Goal: Check status: Check status

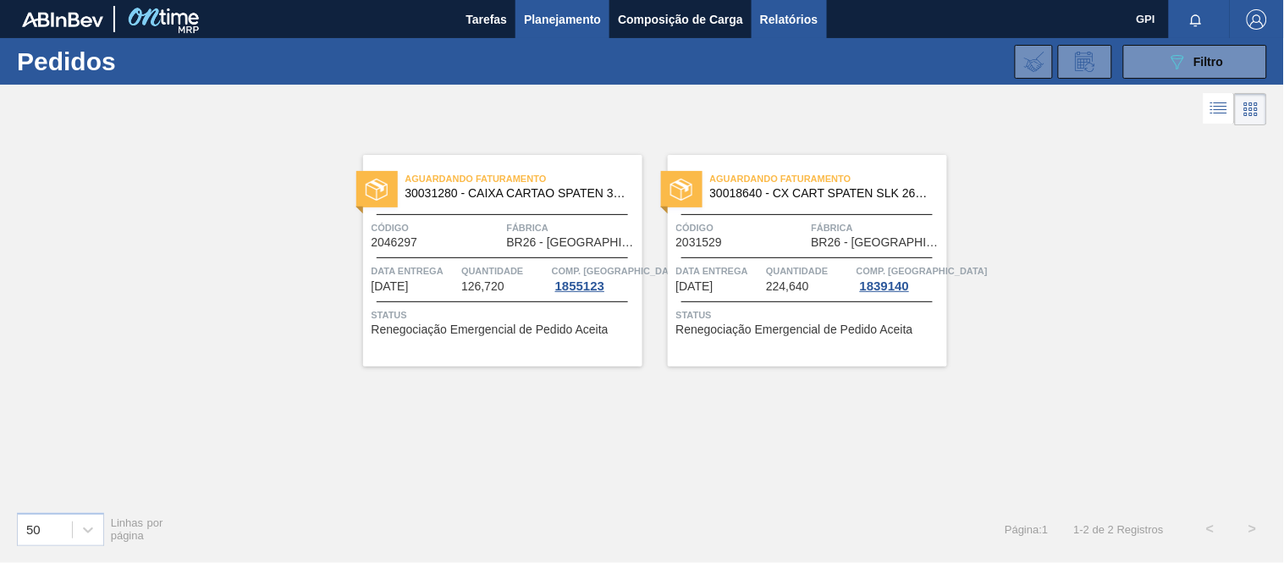
click at [776, 15] on span "Relatórios" at bounding box center [789, 19] width 58 height 20
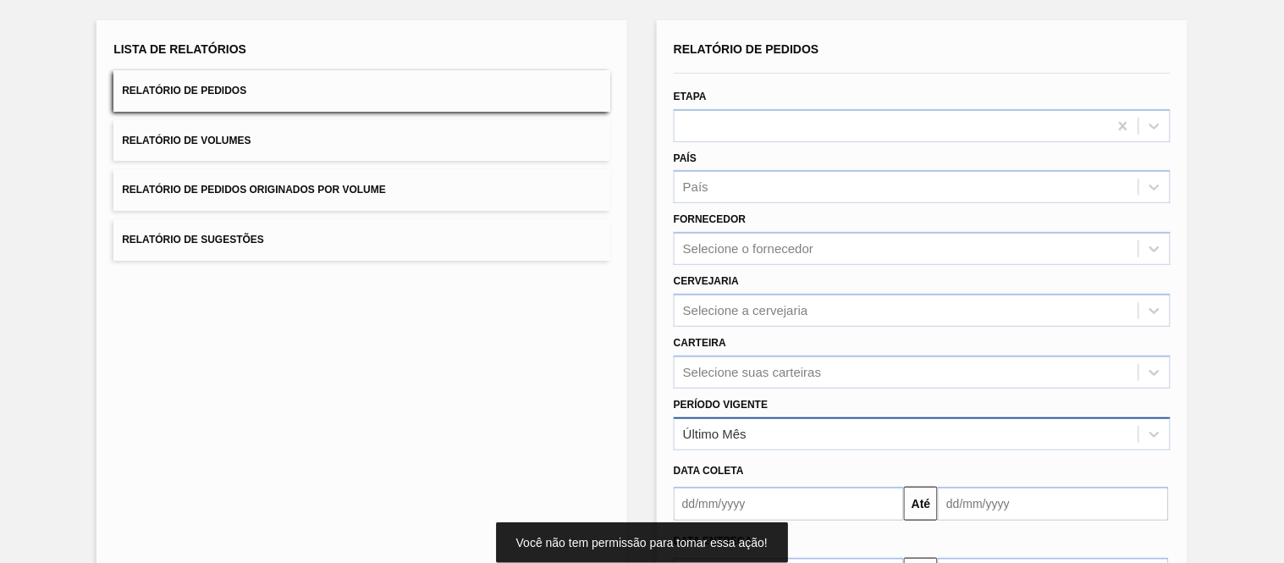
scroll to position [110, 0]
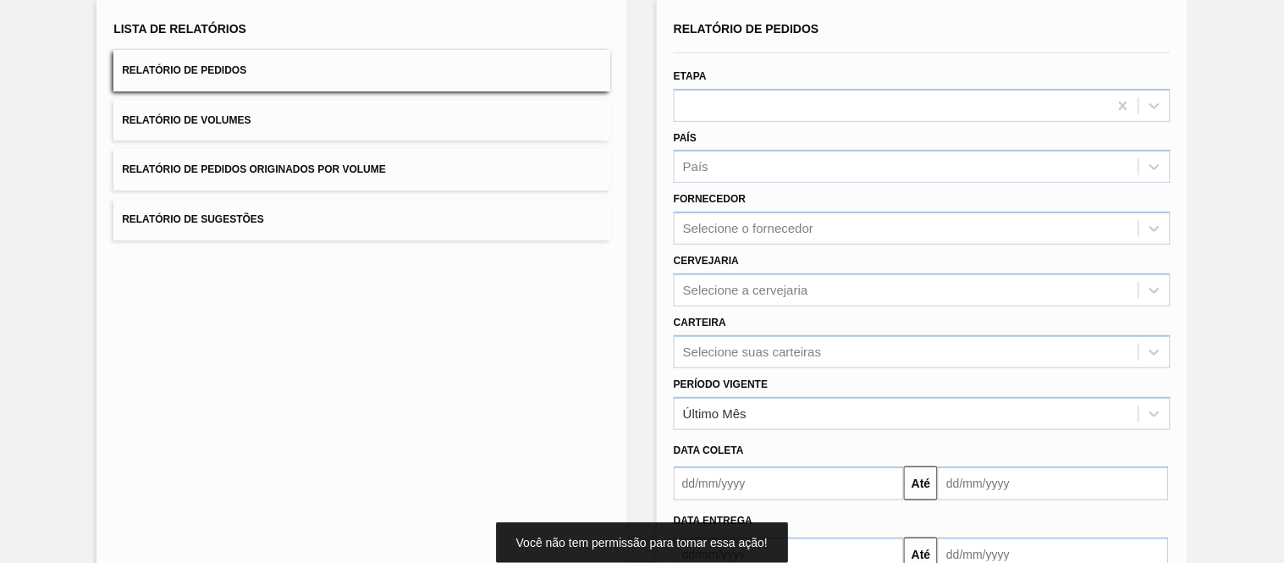
click at [819, 385] on div "Período Vigente Último Mês" at bounding box center [922, 401] width 497 height 58
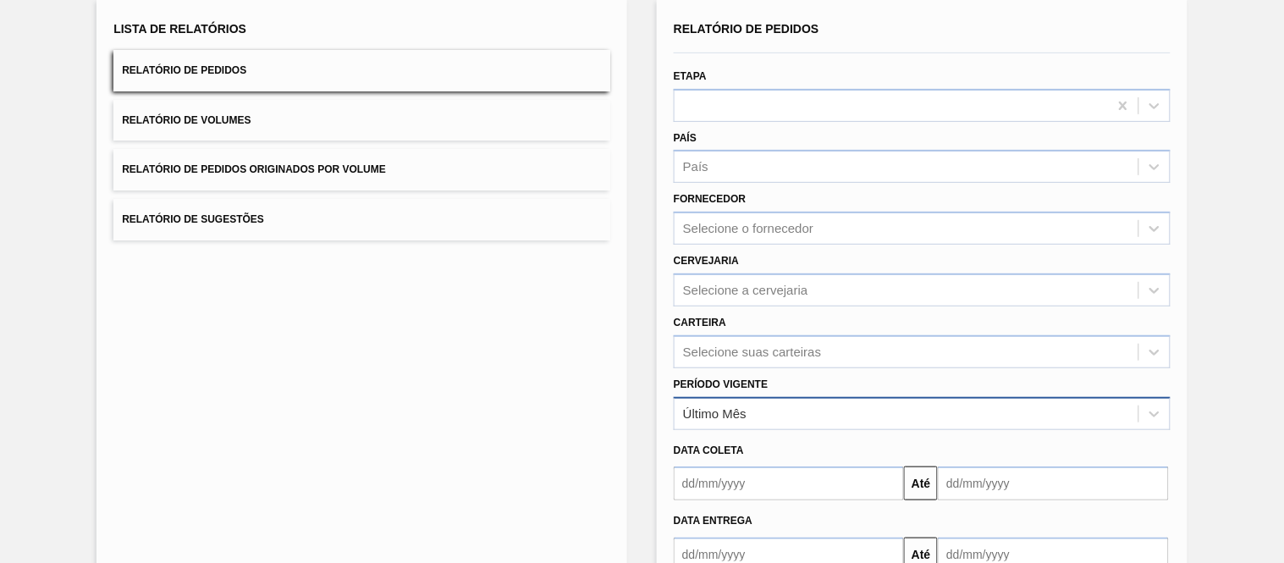
click at [794, 401] on div "Último Mês" at bounding box center [906, 413] width 464 height 25
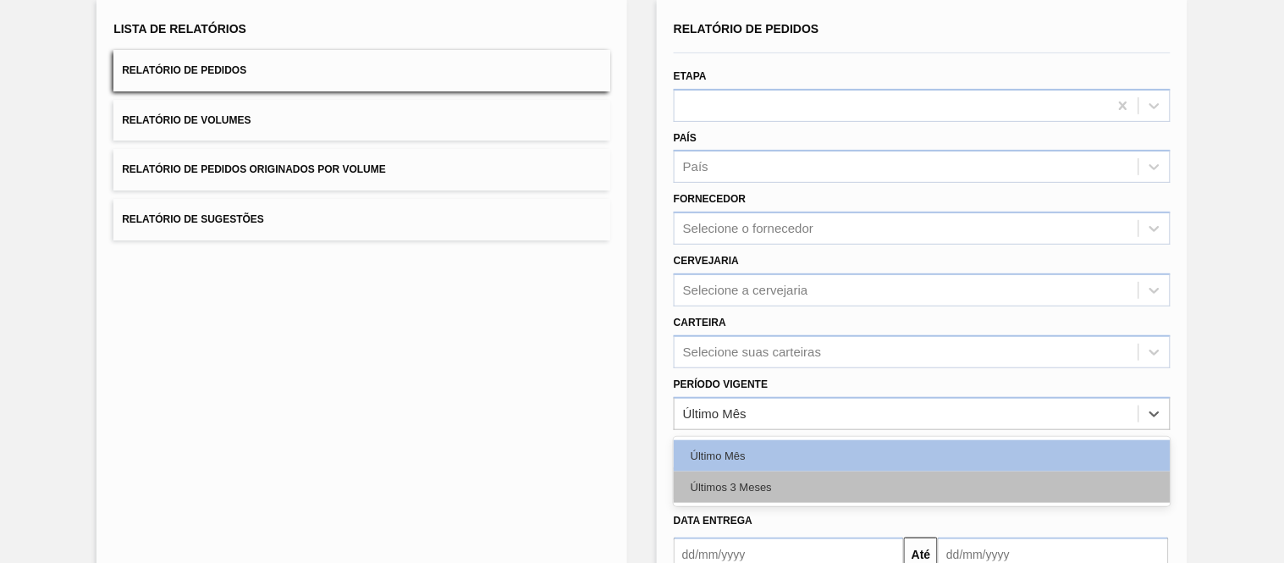
click at [737, 481] on div "Últimos 3 Meses" at bounding box center [922, 486] width 497 height 31
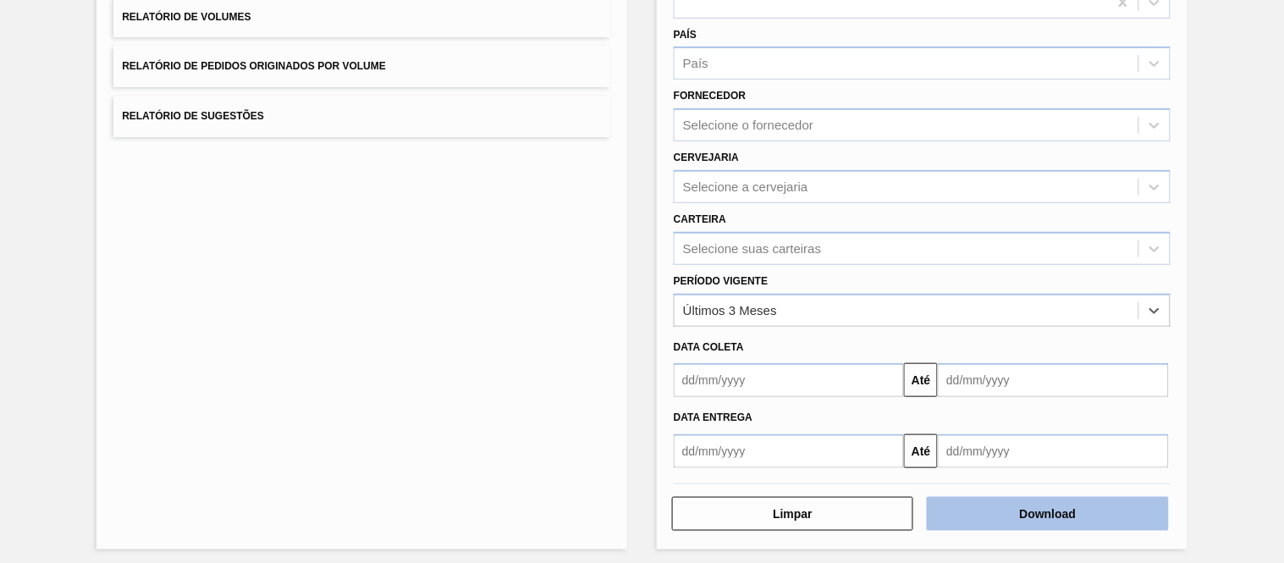
scroll to position [214, 0]
click at [1020, 506] on button "Download" at bounding box center [1047, 513] width 241 height 34
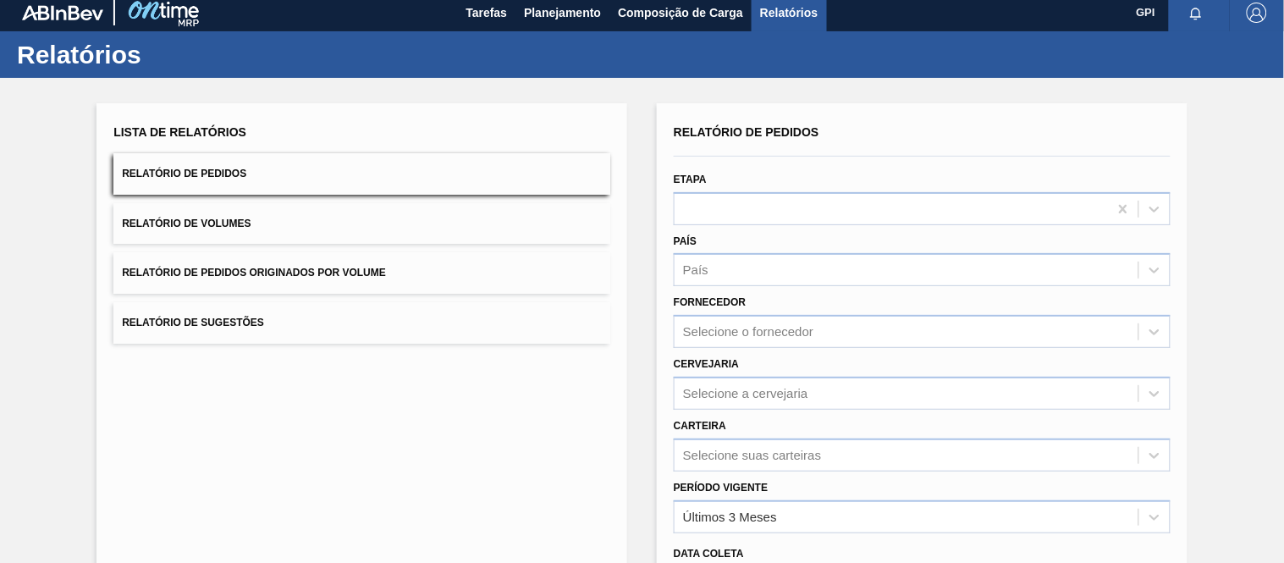
scroll to position [0, 0]
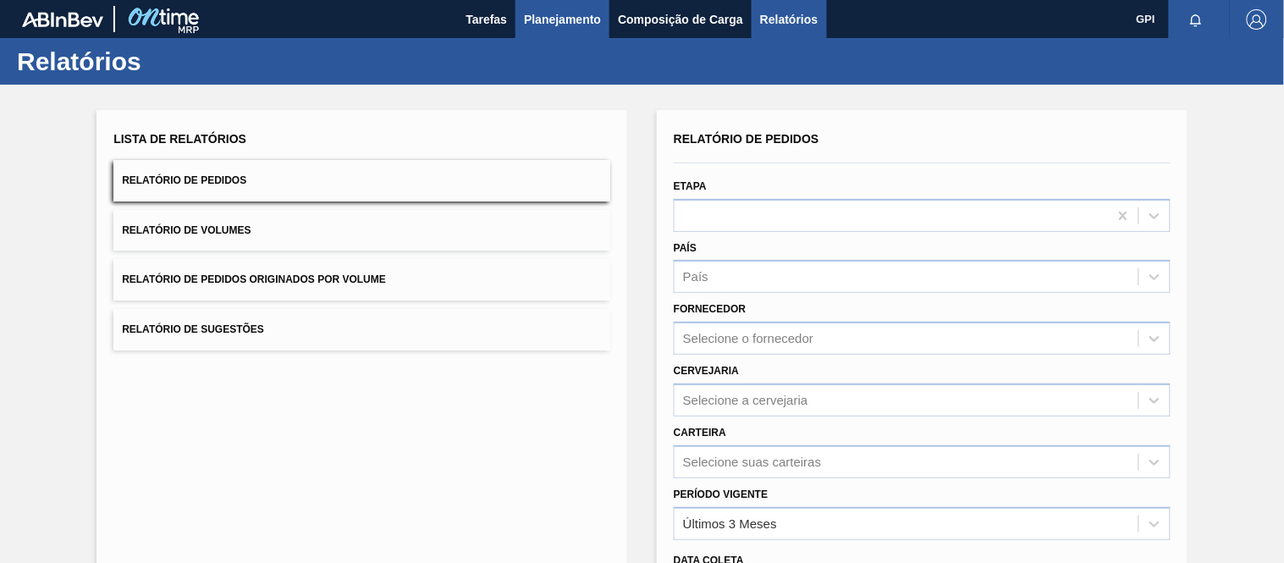
click at [554, 29] on span "Planejamento" at bounding box center [562, 19] width 77 height 20
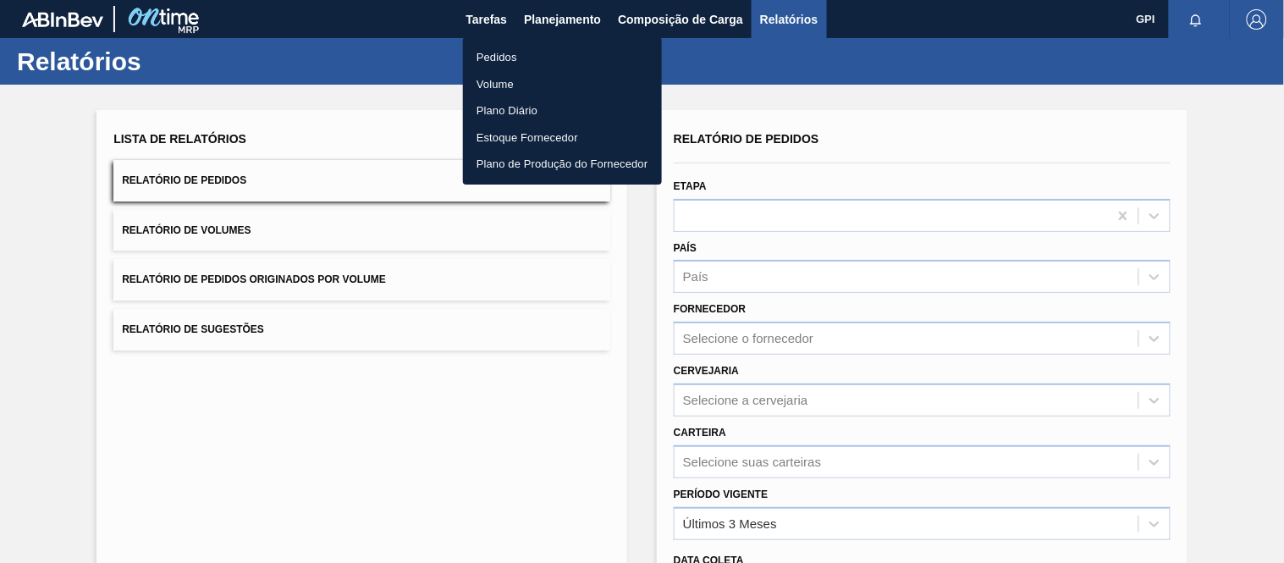
click at [520, 51] on li "Pedidos" at bounding box center [562, 57] width 199 height 27
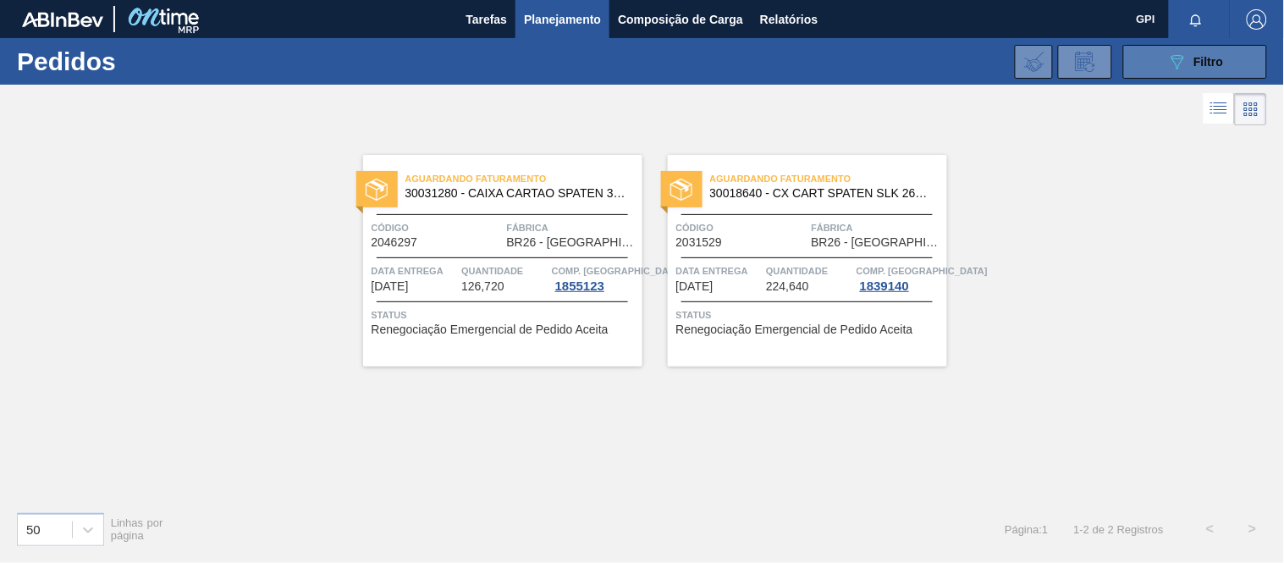
click at [1183, 63] on icon "089F7B8B-B2A5-4AFE-B5C0-19BA573D28AC" at bounding box center [1177, 62] width 20 height 20
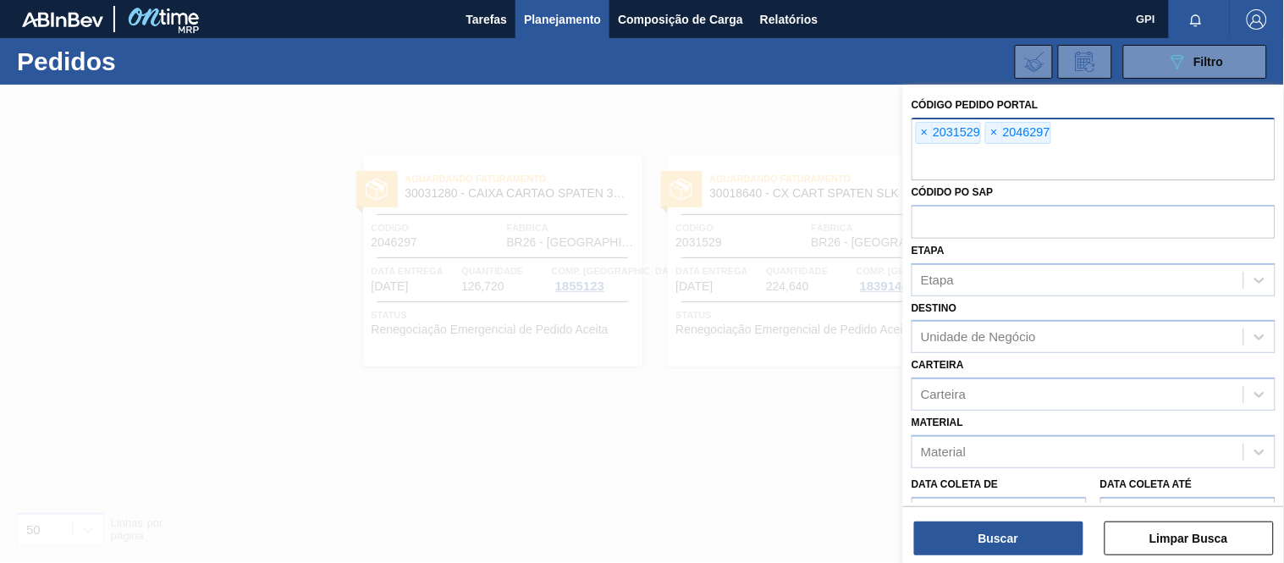
click at [934, 134] on div "× 2031529" at bounding box center [948, 133] width 65 height 22
click at [924, 134] on span "×" at bounding box center [925, 133] width 16 height 20
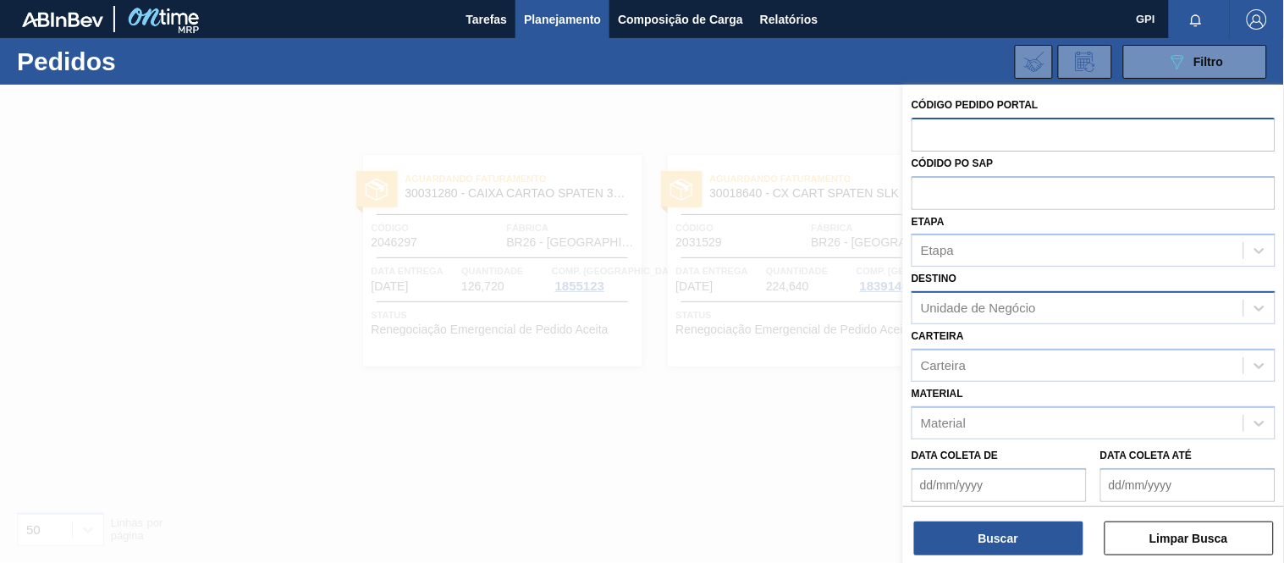
paste input "2050671"
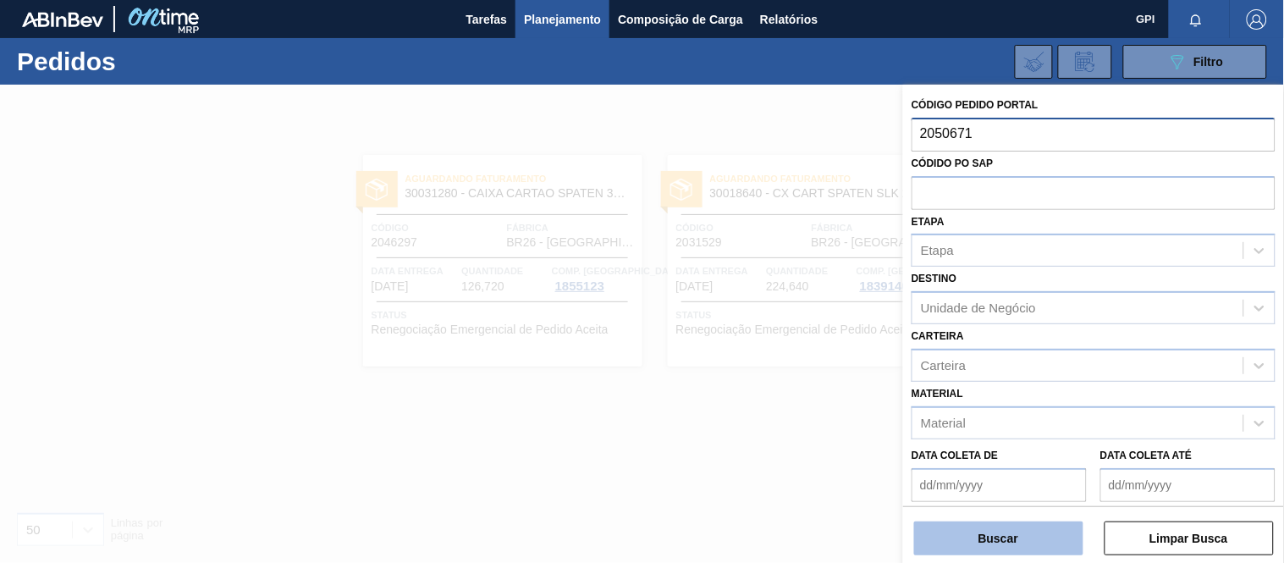
type input "2050671"
click at [976, 523] on button "Buscar" at bounding box center [998, 538] width 169 height 34
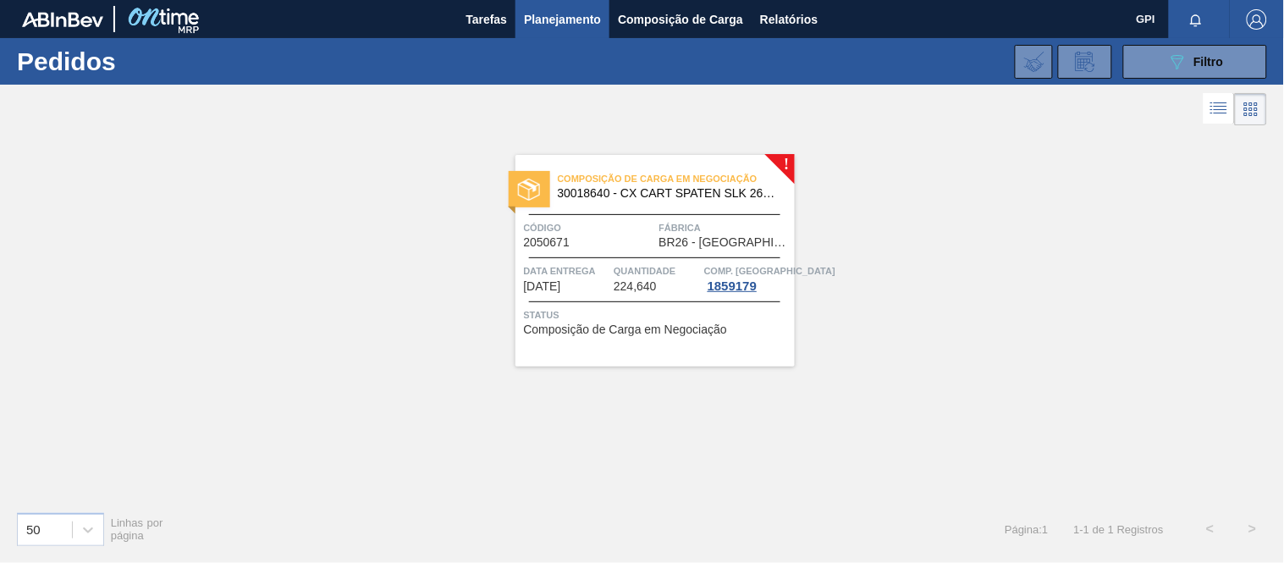
click at [597, 272] on span "Data Entrega" at bounding box center [567, 270] width 86 height 17
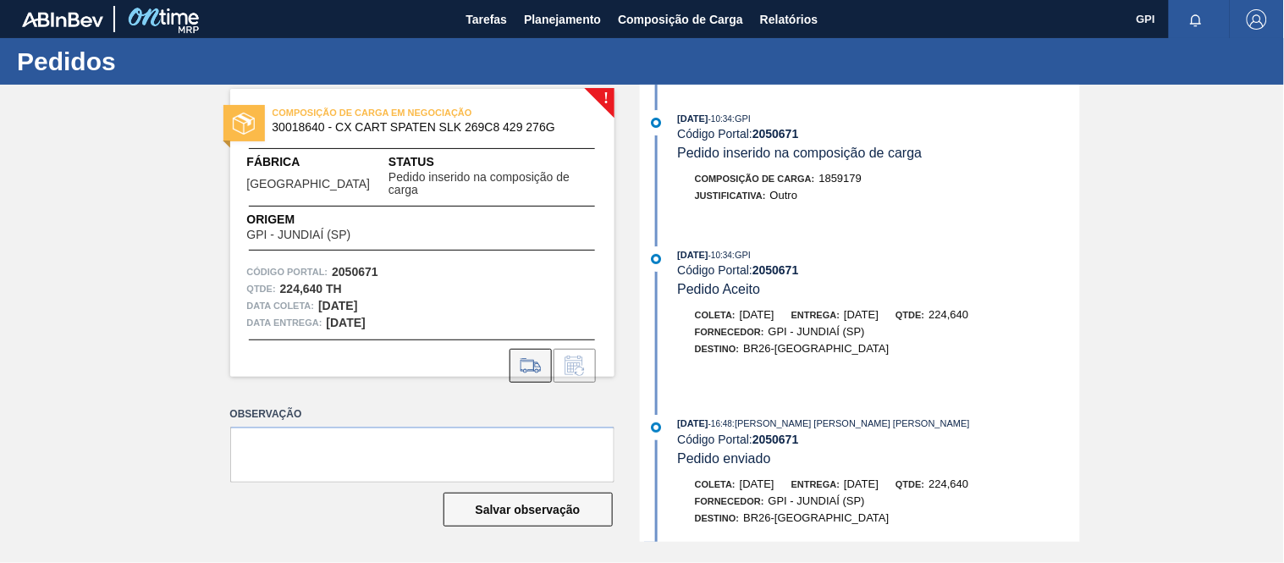
click at [540, 355] on icon at bounding box center [530, 365] width 27 height 20
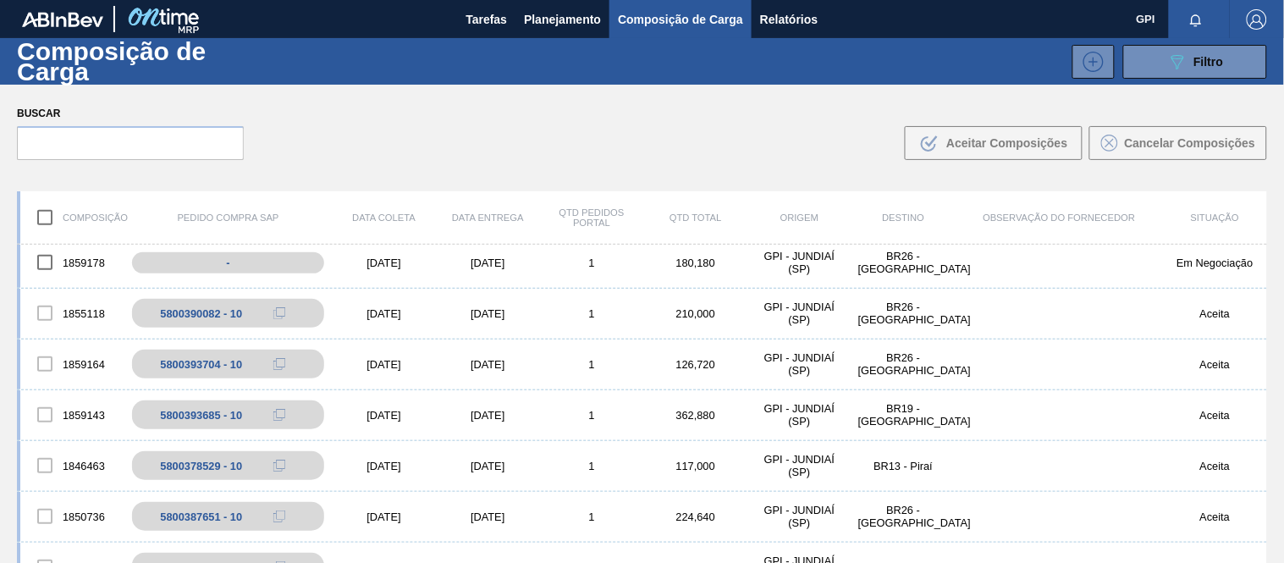
scroll to position [87, 0]
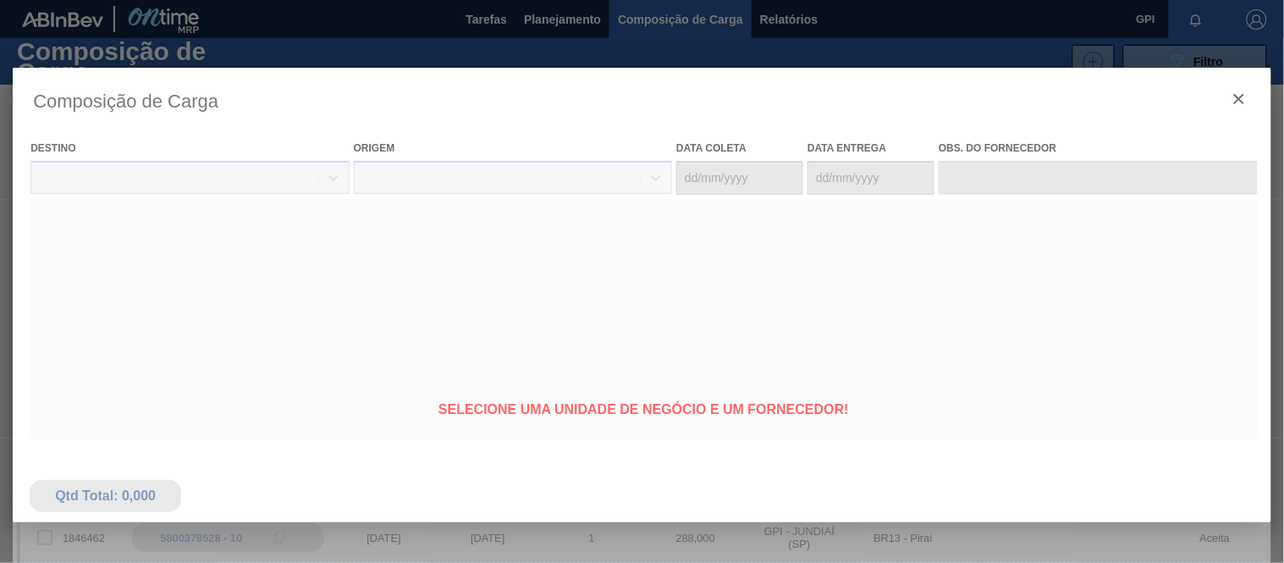
type coleta "[DATE]"
type Entrega "[DATE]"
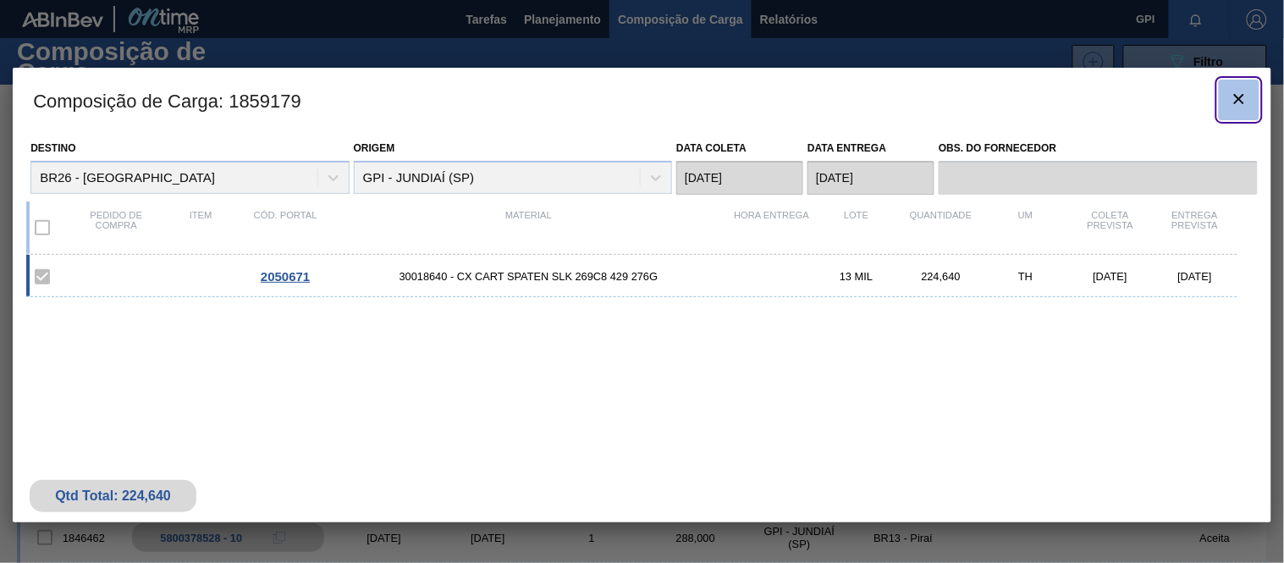
click at [1225, 95] on button "botão de ícone" at bounding box center [1239, 100] width 41 height 41
